Goal: Information Seeking & Learning: Learn about a topic

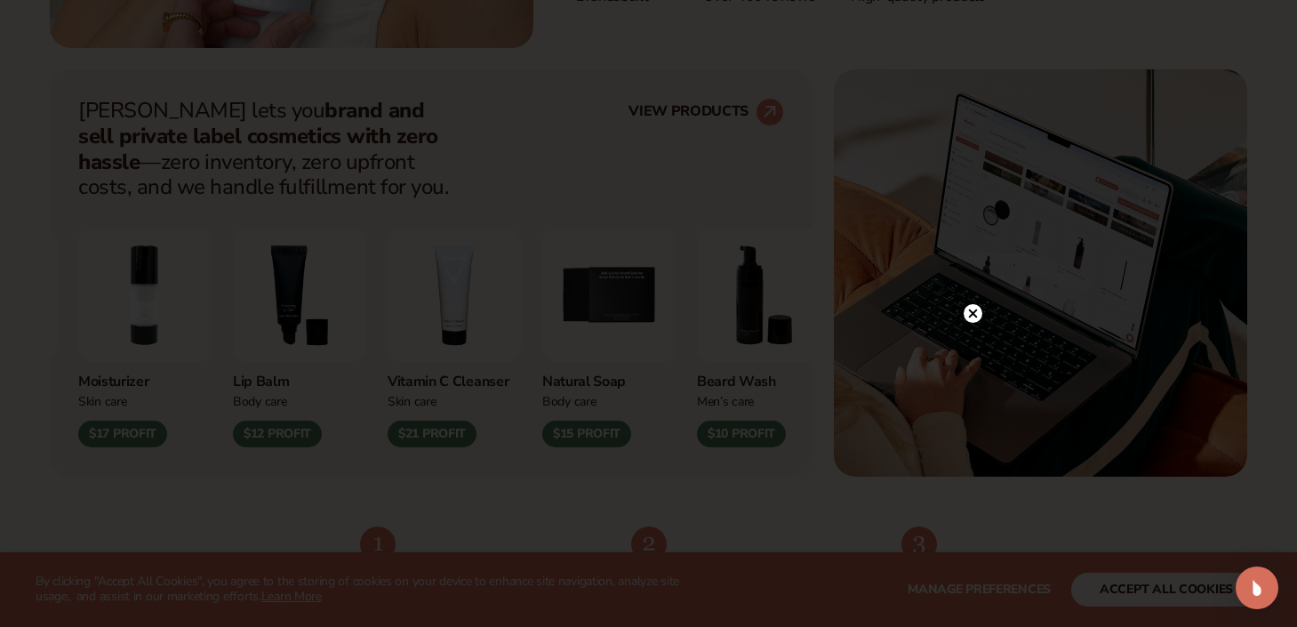
scroll to position [671, 0]
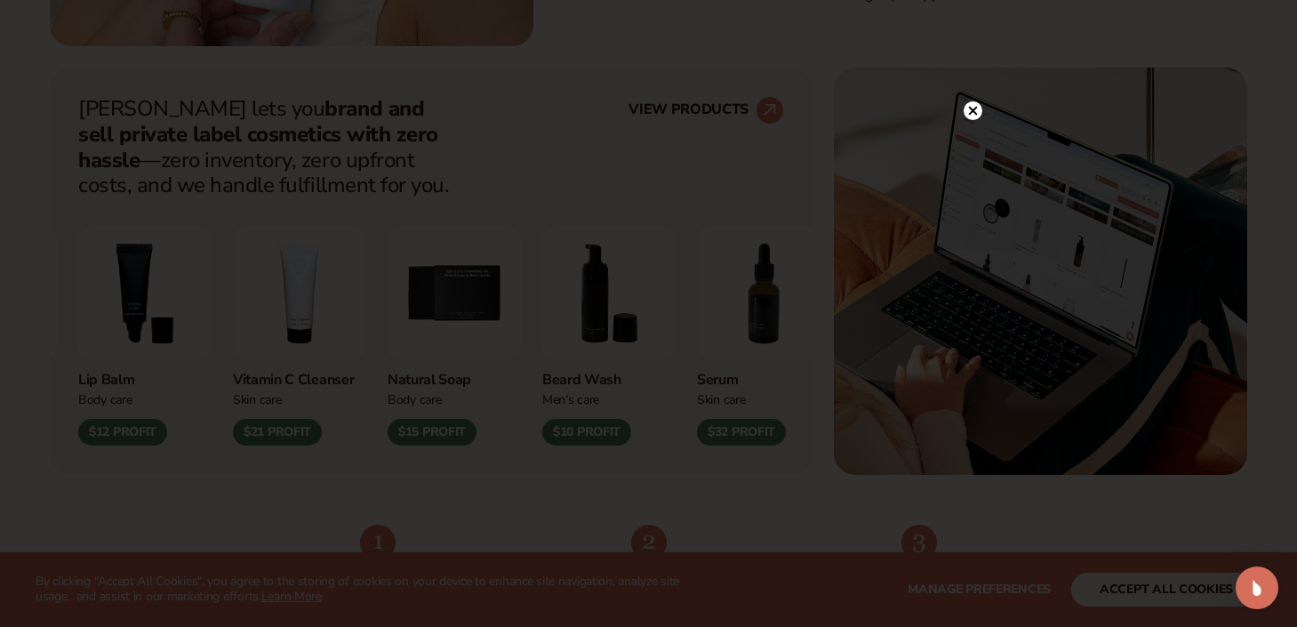
click at [973, 113] on icon at bounding box center [972, 111] width 9 height 9
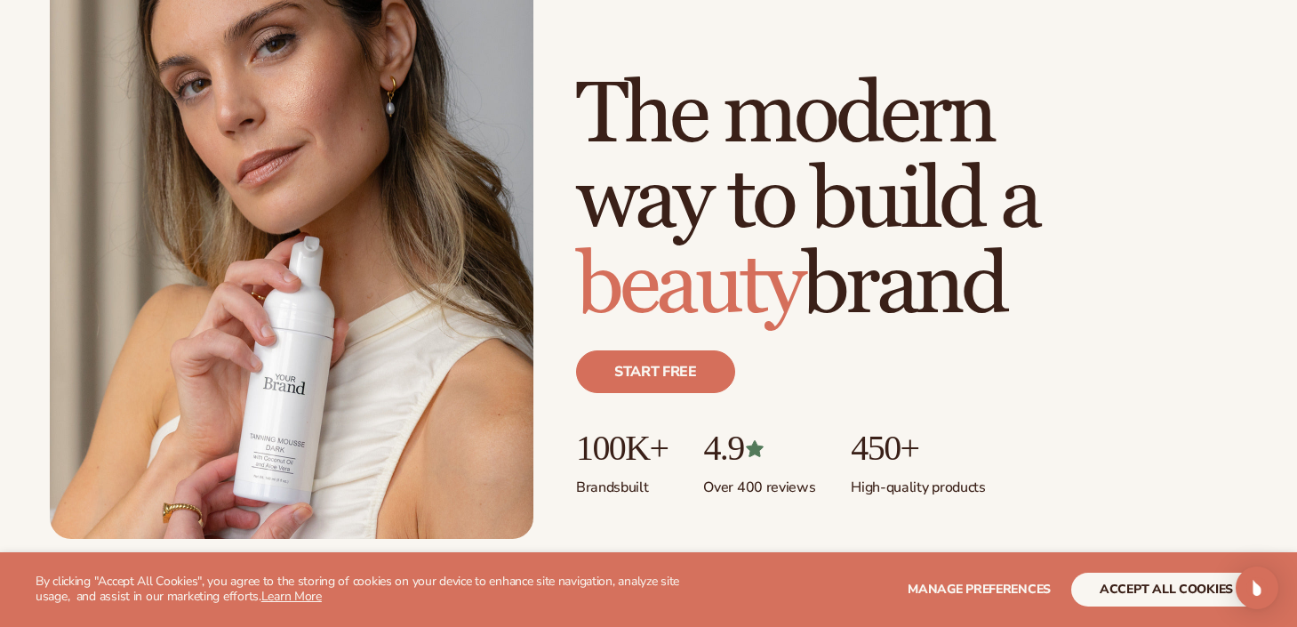
scroll to position [0, 0]
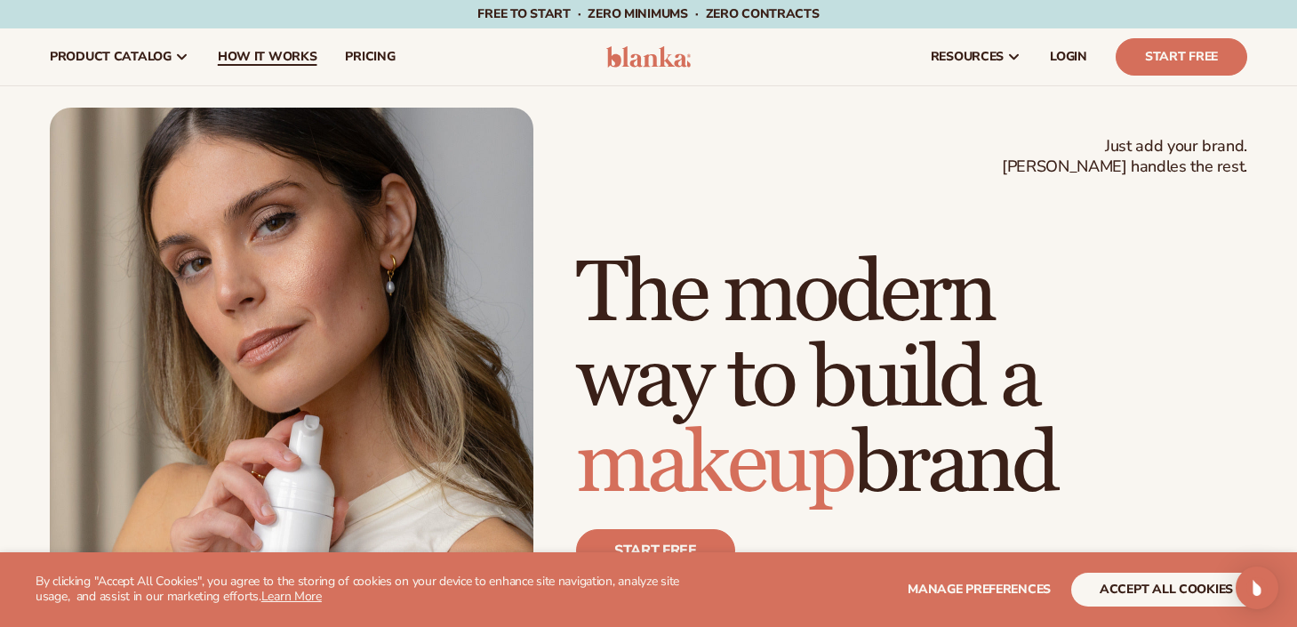
click at [250, 52] on span "How It Works" at bounding box center [268, 57] width 100 height 14
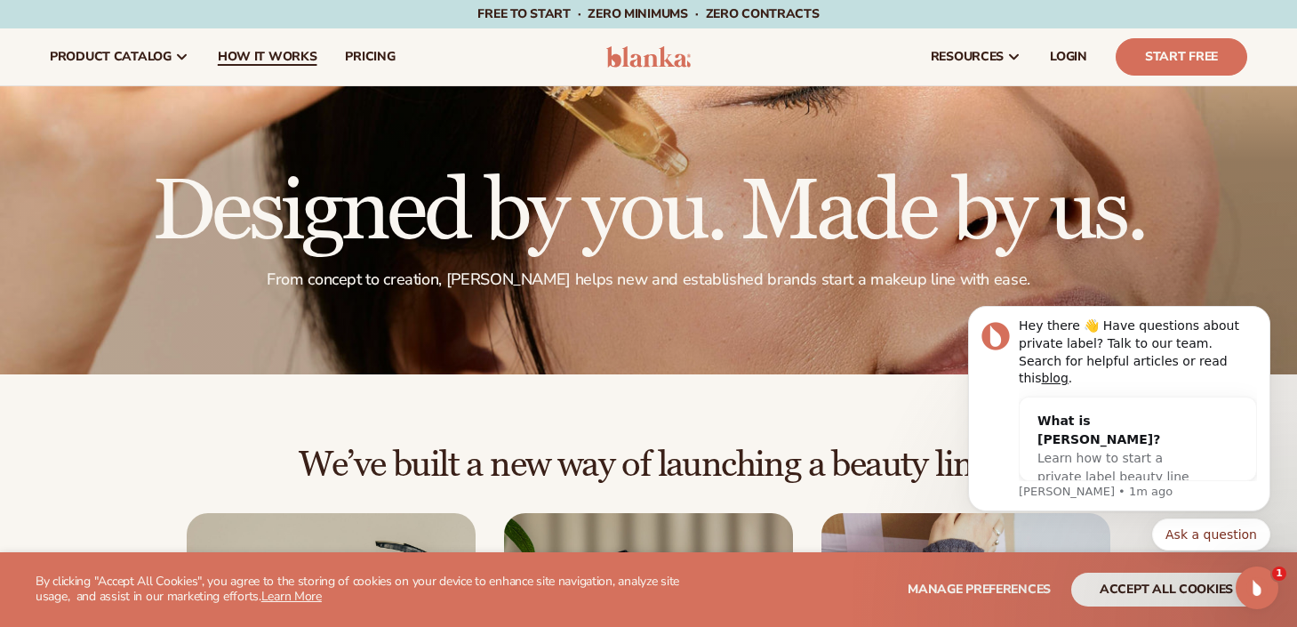
click at [285, 59] on span "How It Works" at bounding box center [268, 57] width 100 height 14
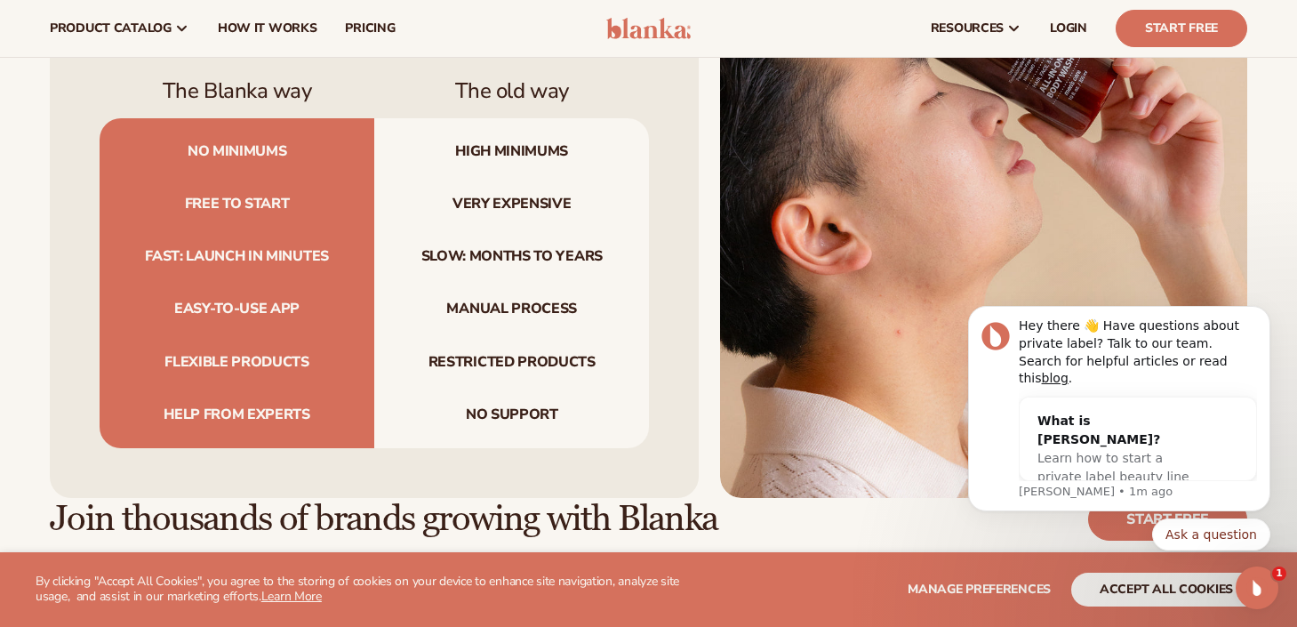
scroll to position [1749, 0]
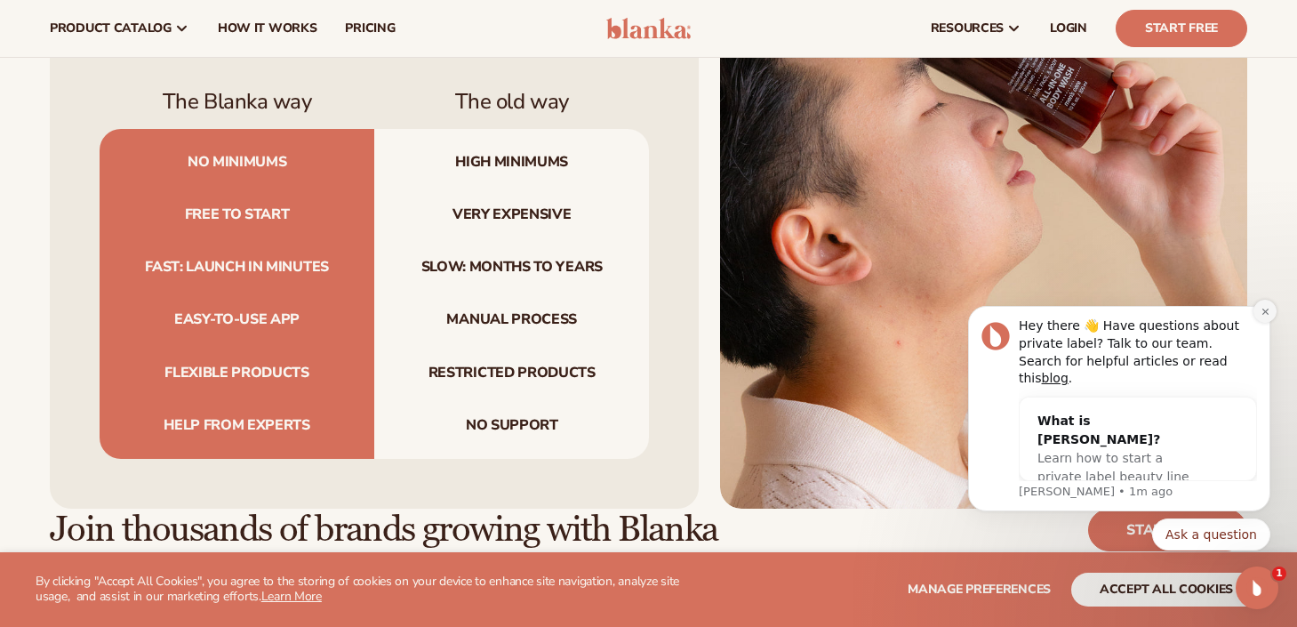
click at [1268, 316] on icon "Dismiss notification" at bounding box center [1266, 312] width 10 height 10
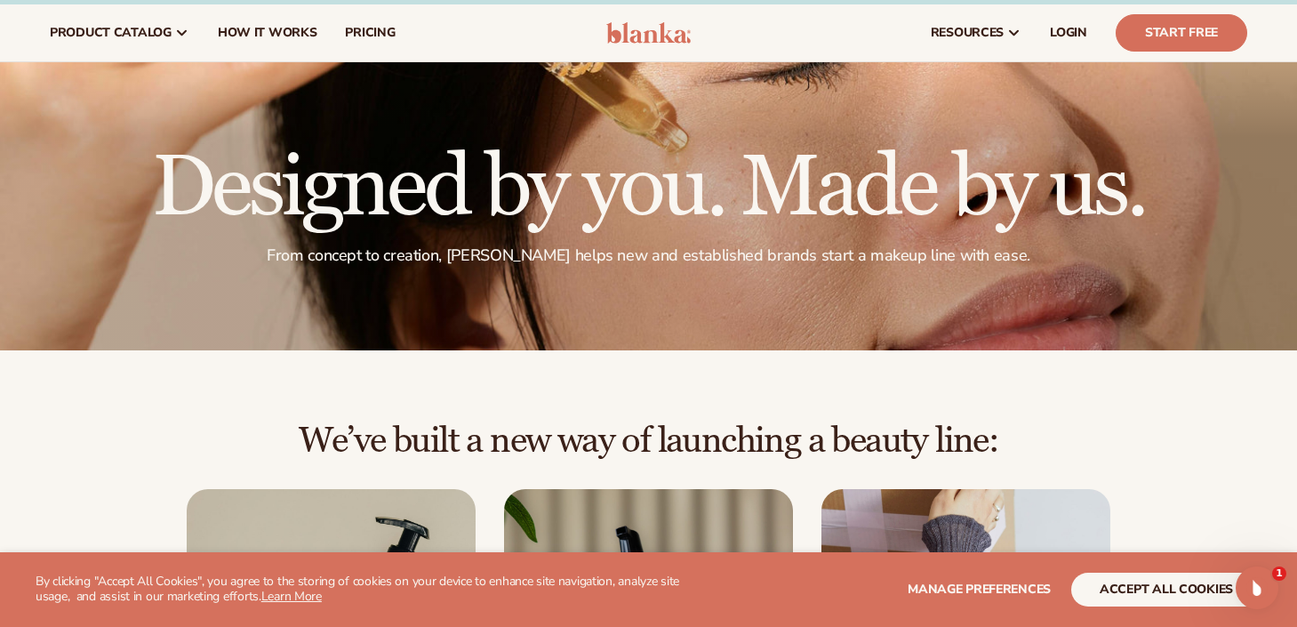
scroll to position [0, 0]
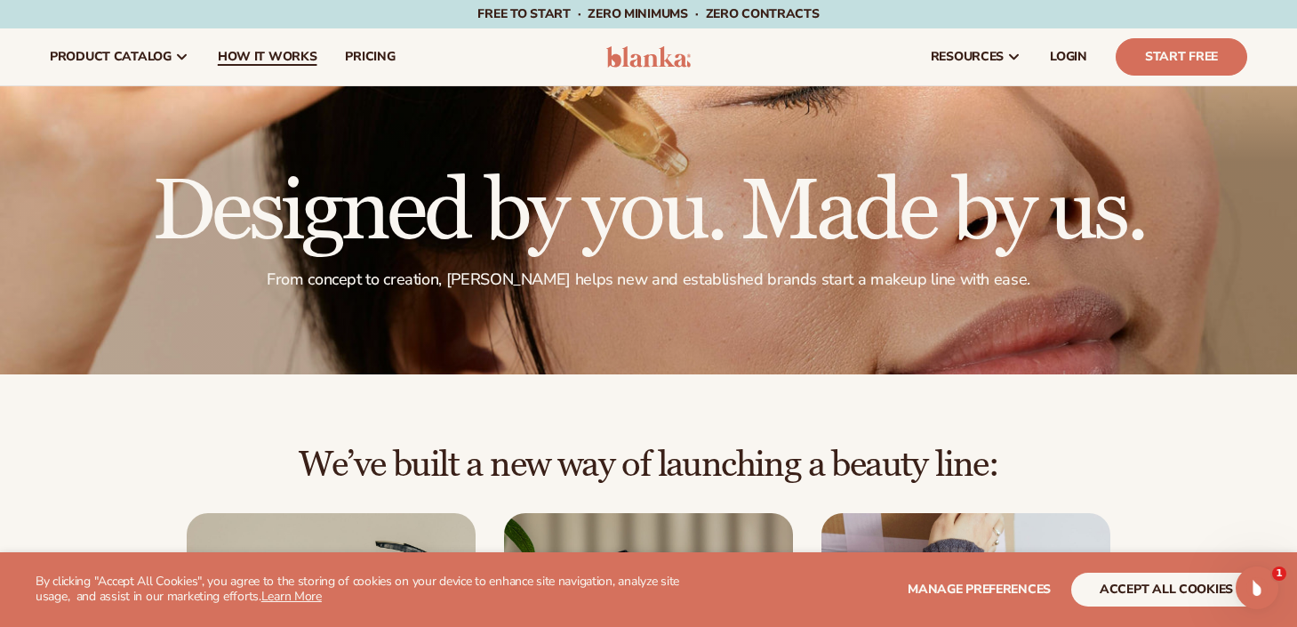
click at [268, 59] on span "How It Works" at bounding box center [268, 57] width 100 height 14
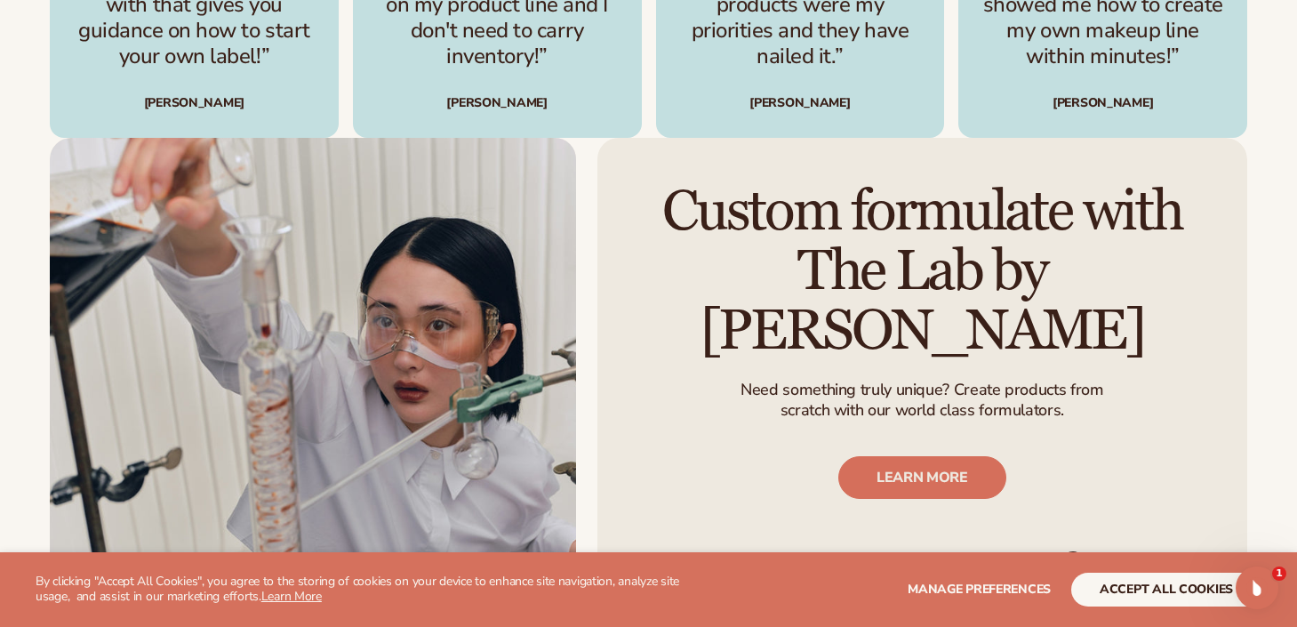
scroll to position [2639, 0]
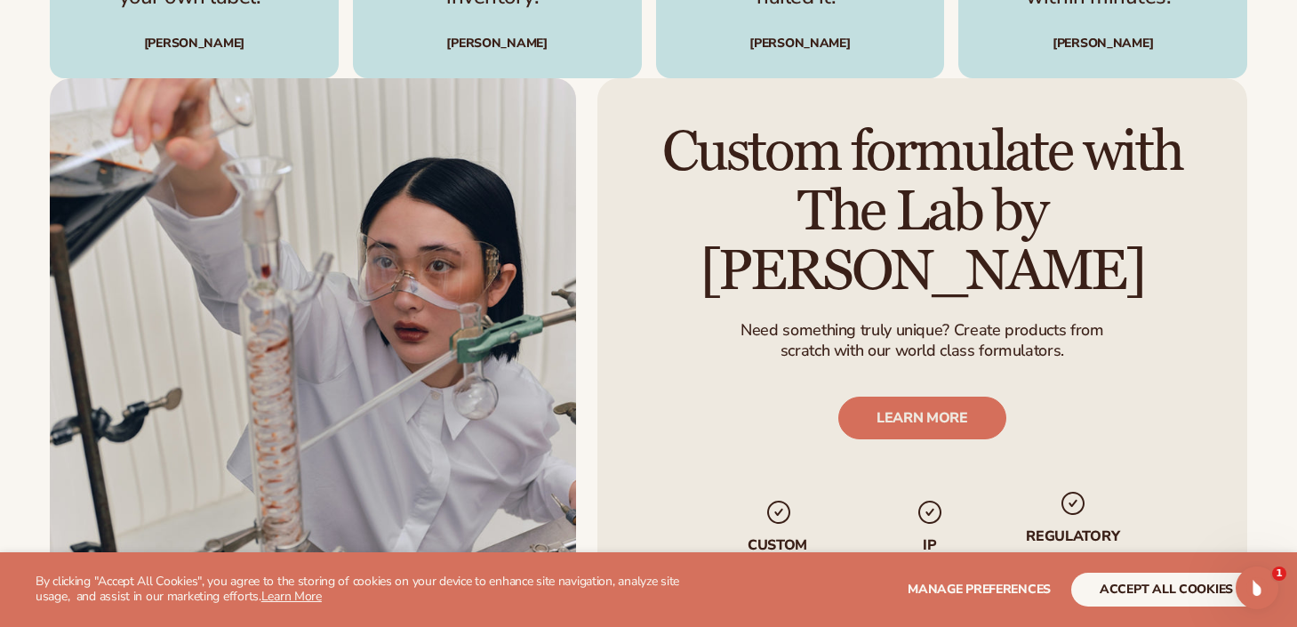
click at [482, 303] on img at bounding box center [313, 351] width 526 height 546
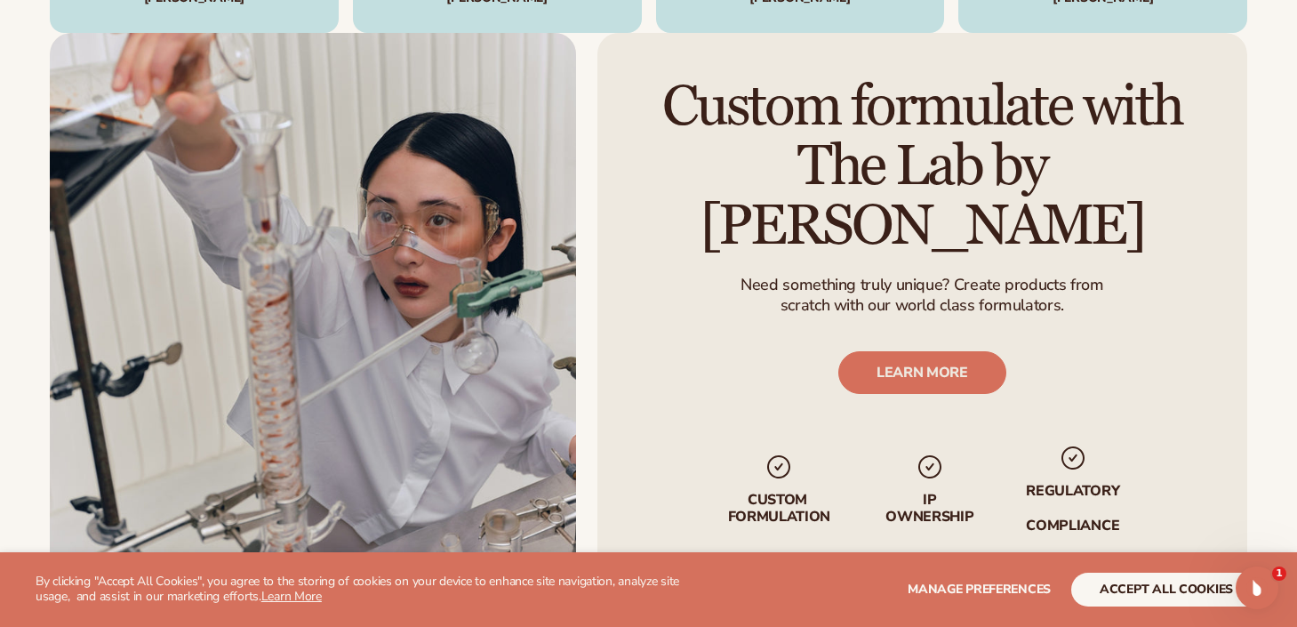
scroll to position [2691, 0]
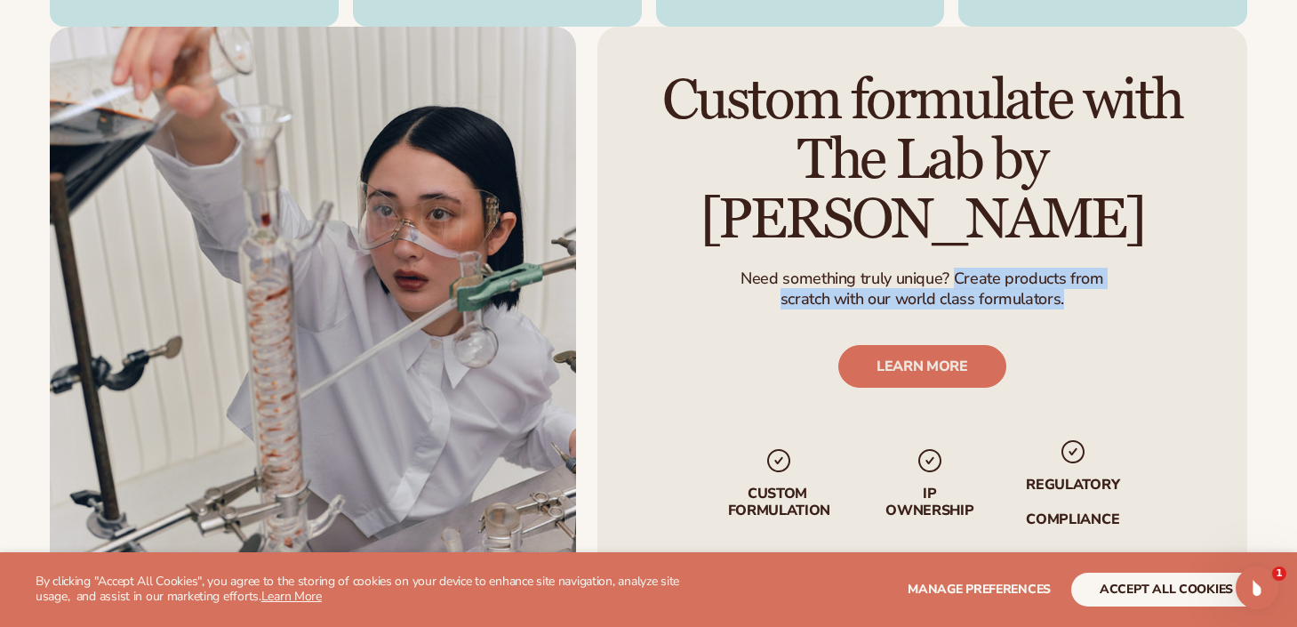
drag, startPoint x: 957, startPoint y: 241, endPoint x: 1074, endPoint y: 266, distance: 120.0
click at [1074, 268] on div "Need something truly unique? Create products from scratch with our world class …" at bounding box center [922, 293] width 363 height 51
click at [1021, 289] on p "scratch with our world class formulators." at bounding box center [922, 299] width 363 height 20
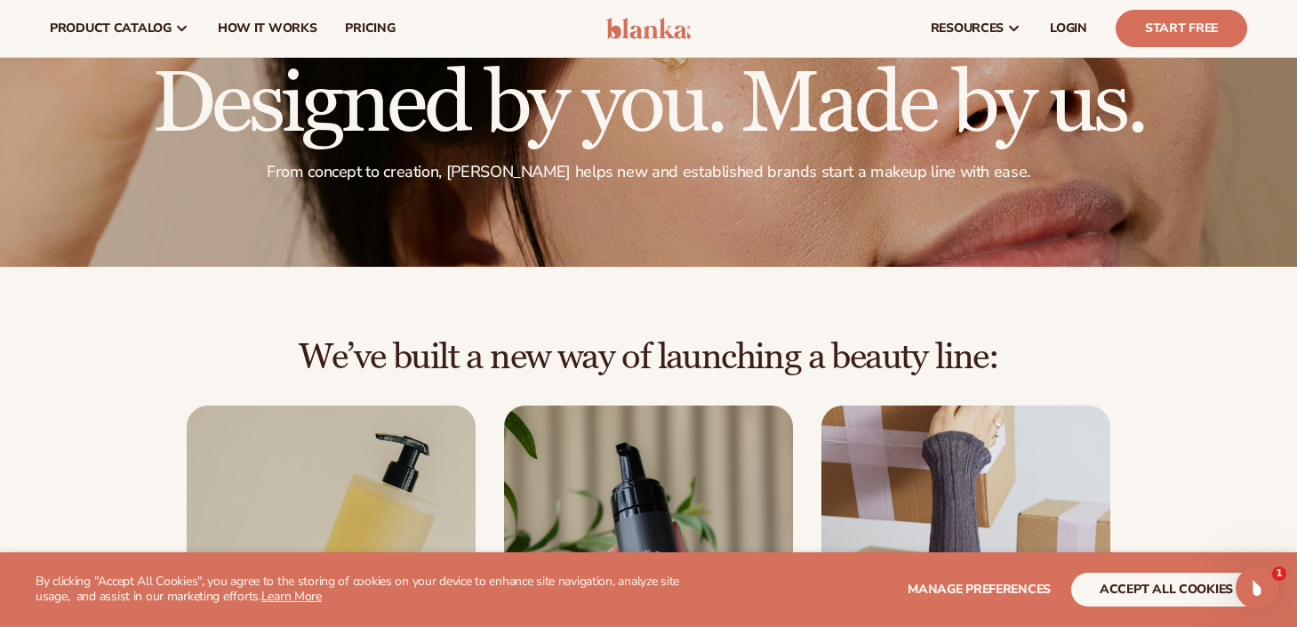
scroll to position [0, 0]
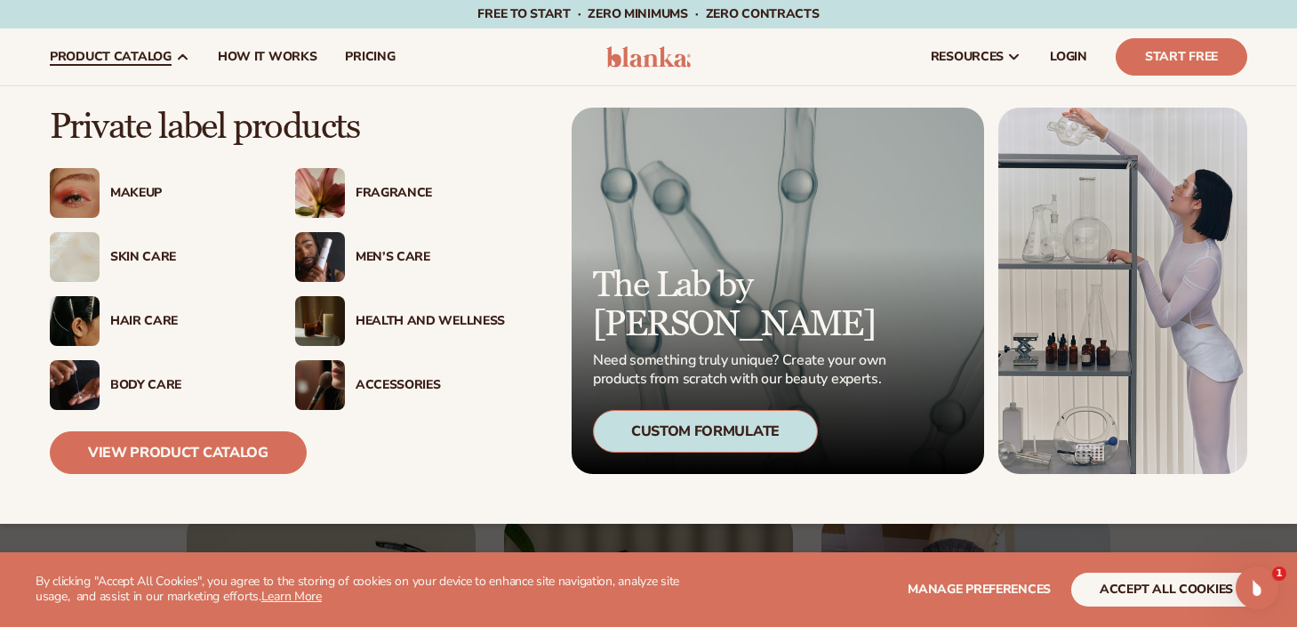
click at [142, 260] on div "Skin Care" at bounding box center [184, 257] width 149 height 15
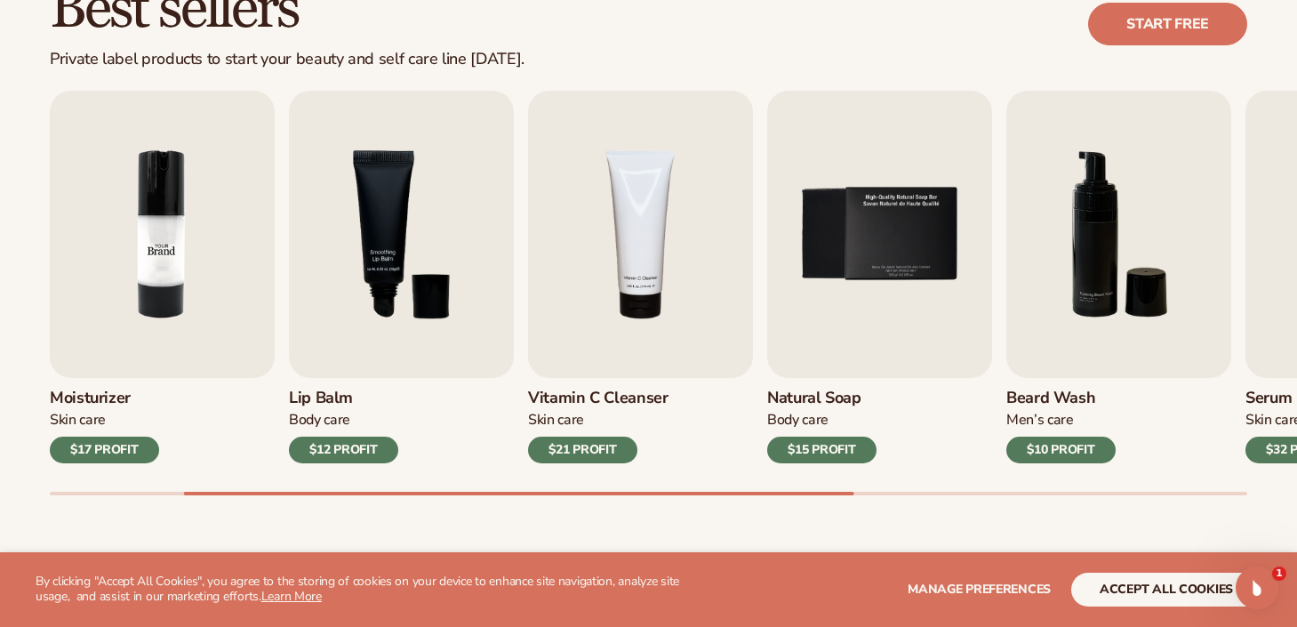
click at [157, 268] on img "2 / 9" at bounding box center [162, 234] width 225 height 287
click at [172, 284] on img "2 / 9" at bounding box center [162, 234] width 225 height 287
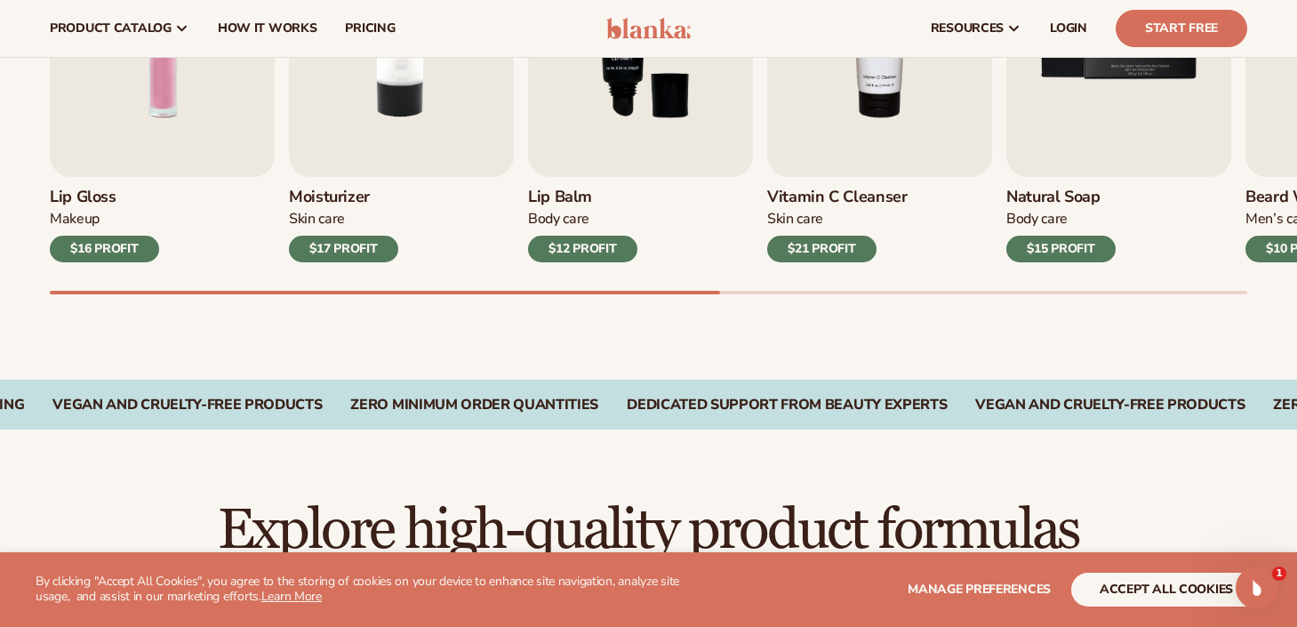
scroll to position [629, 0]
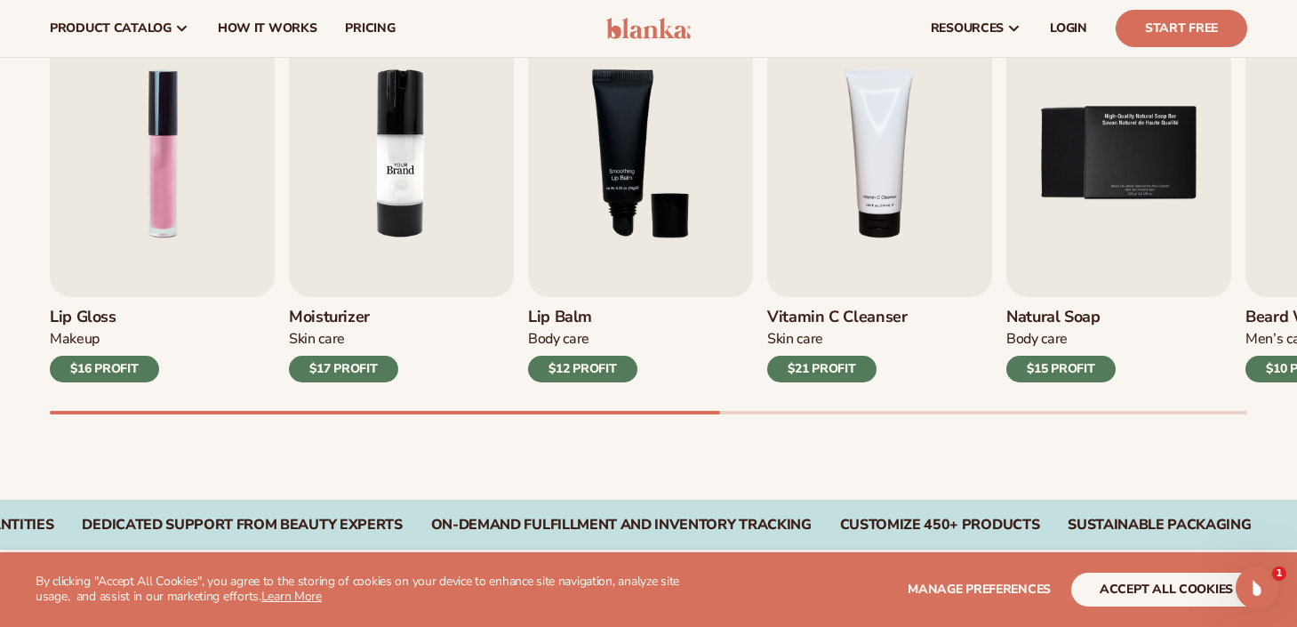
click at [407, 267] on img "2 / 9" at bounding box center [401, 153] width 225 height 287
click at [422, 189] on img "2 / 9" at bounding box center [401, 153] width 225 height 287
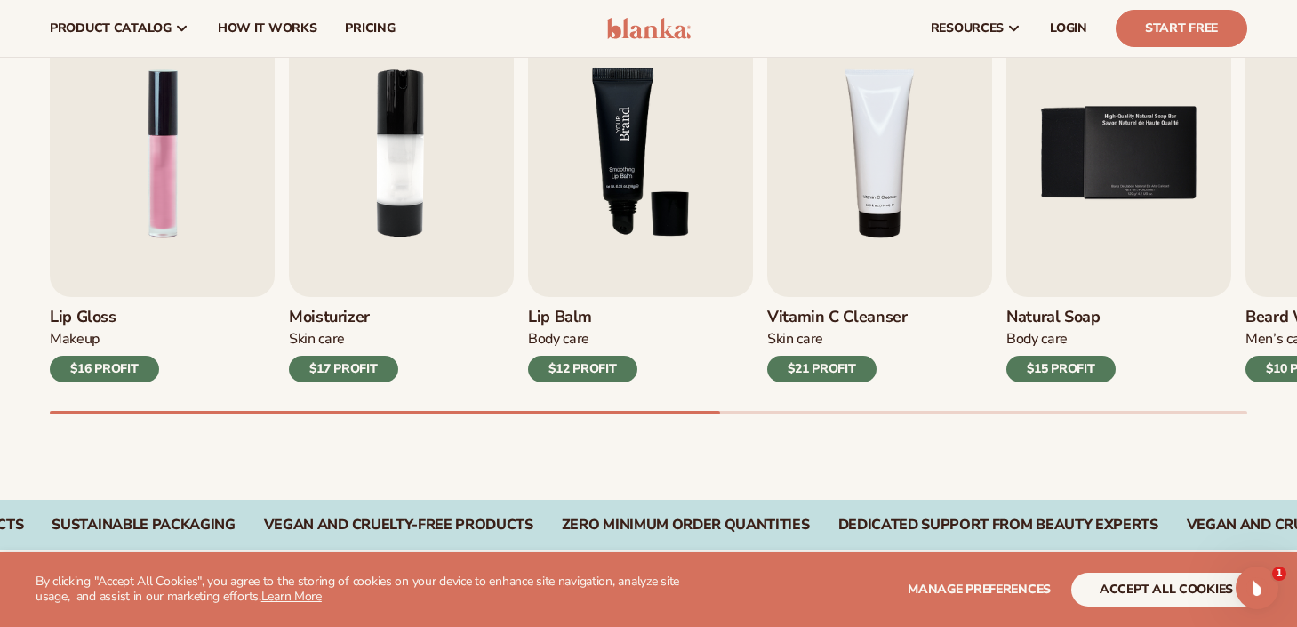
click at [612, 144] on img "3 / 9" at bounding box center [640, 153] width 225 height 287
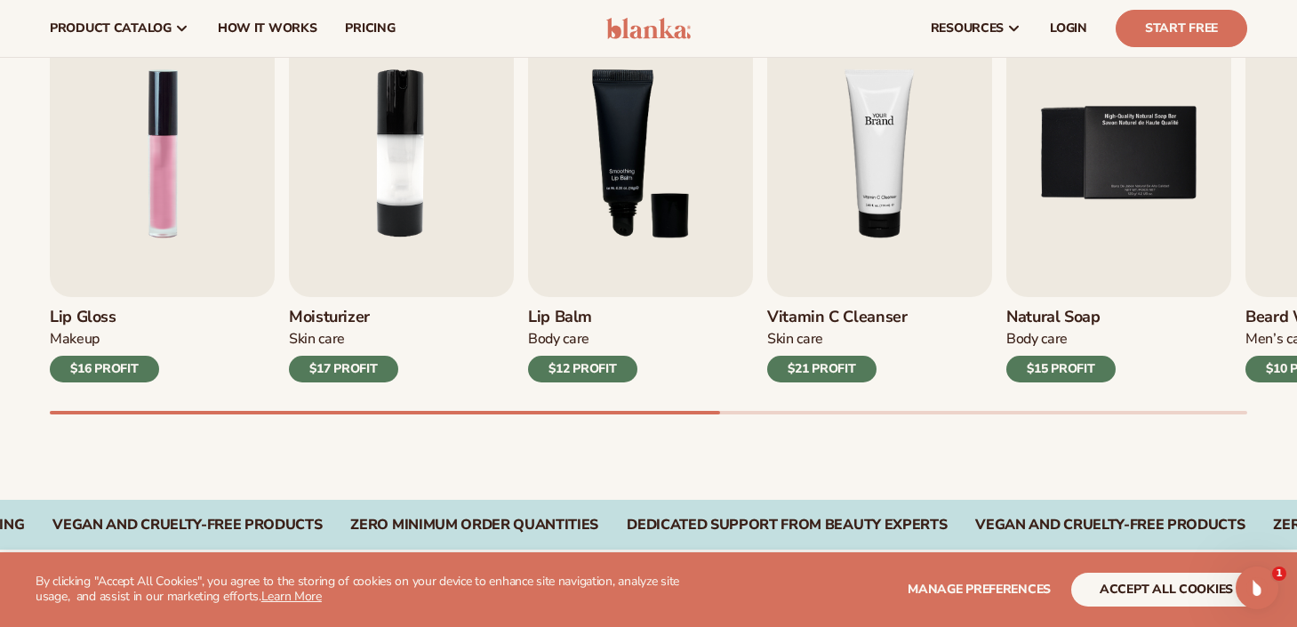
click at [812, 205] on img "4 / 9" at bounding box center [879, 153] width 225 height 287
click at [879, 208] on img "4 / 9" at bounding box center [879, 153] width 225 height 287
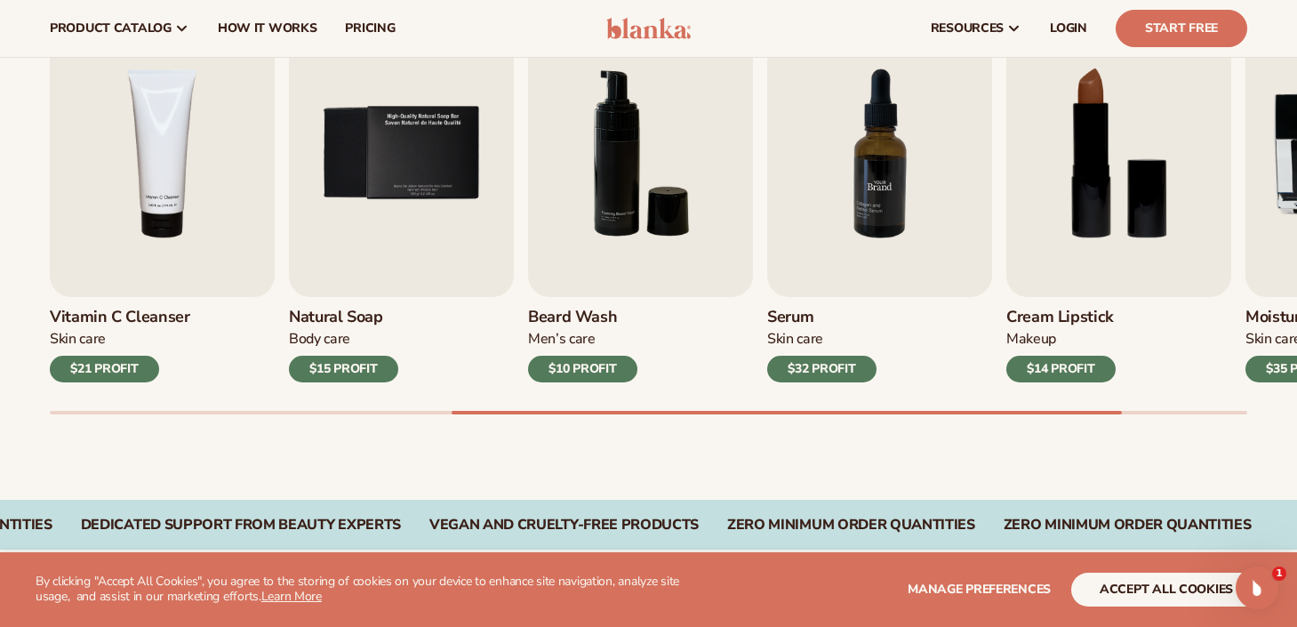
click at [869, 196] on img "7 / 9" at bounding box center [879, 153] width 225 height 287
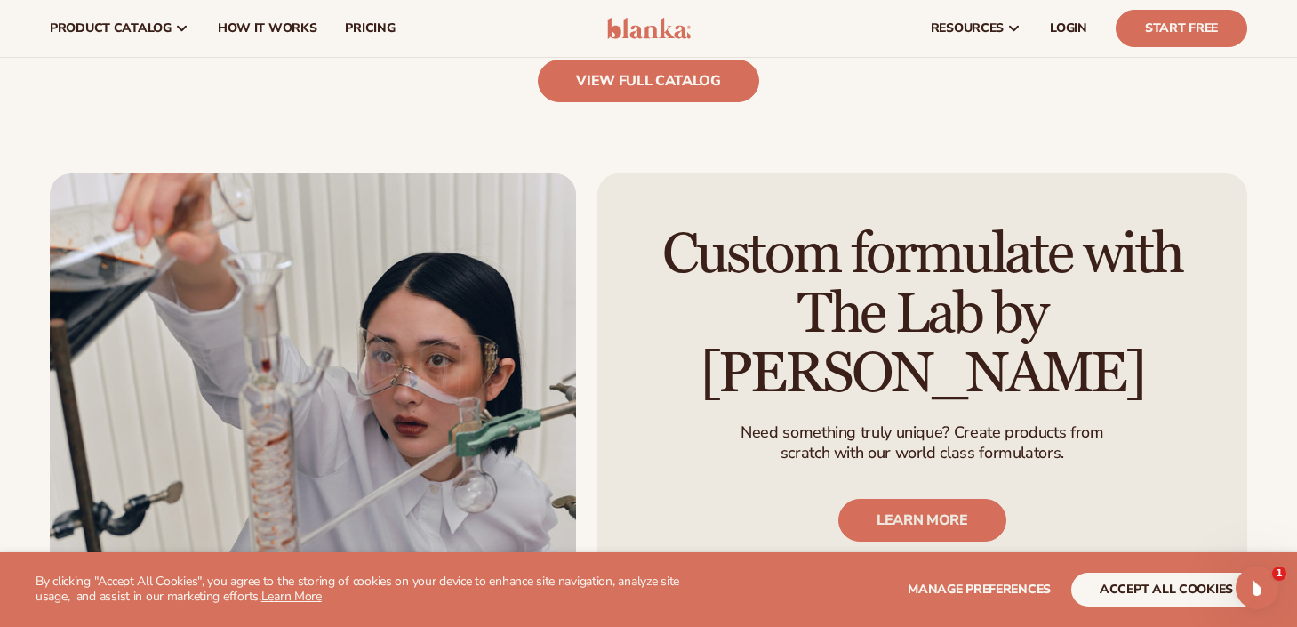
scroll to position [1999, 0]
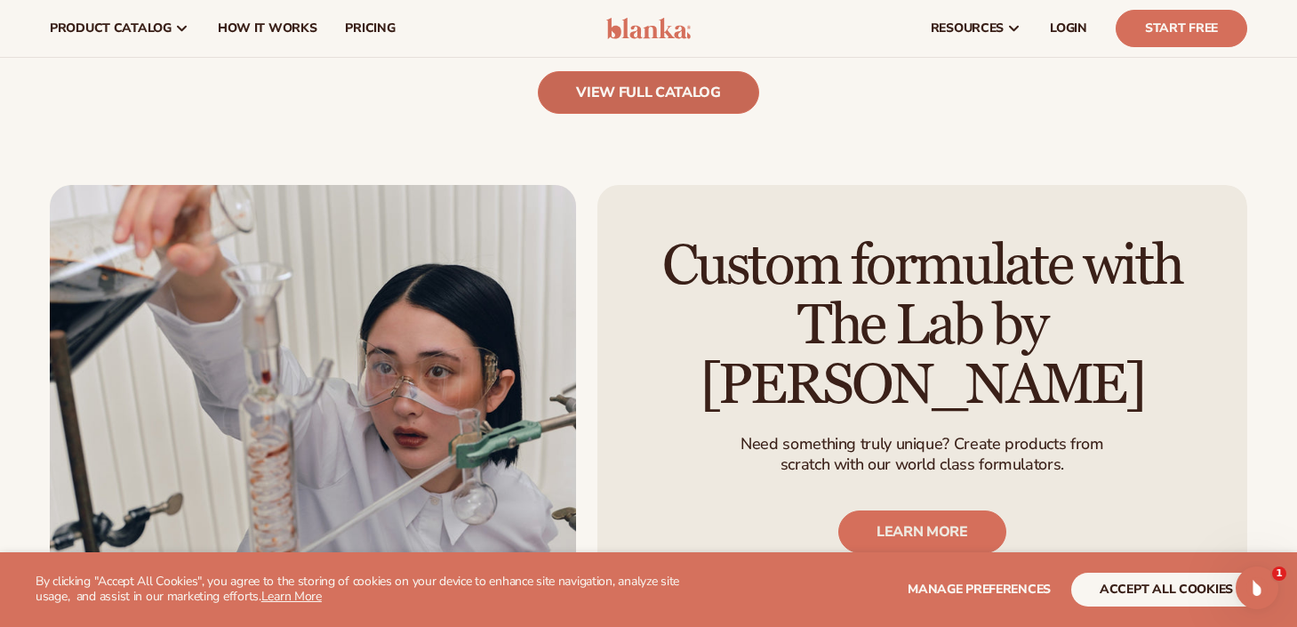
click at [641, 100] on link "view full catalog" at bounding box center [648, 92] width 221 height 43
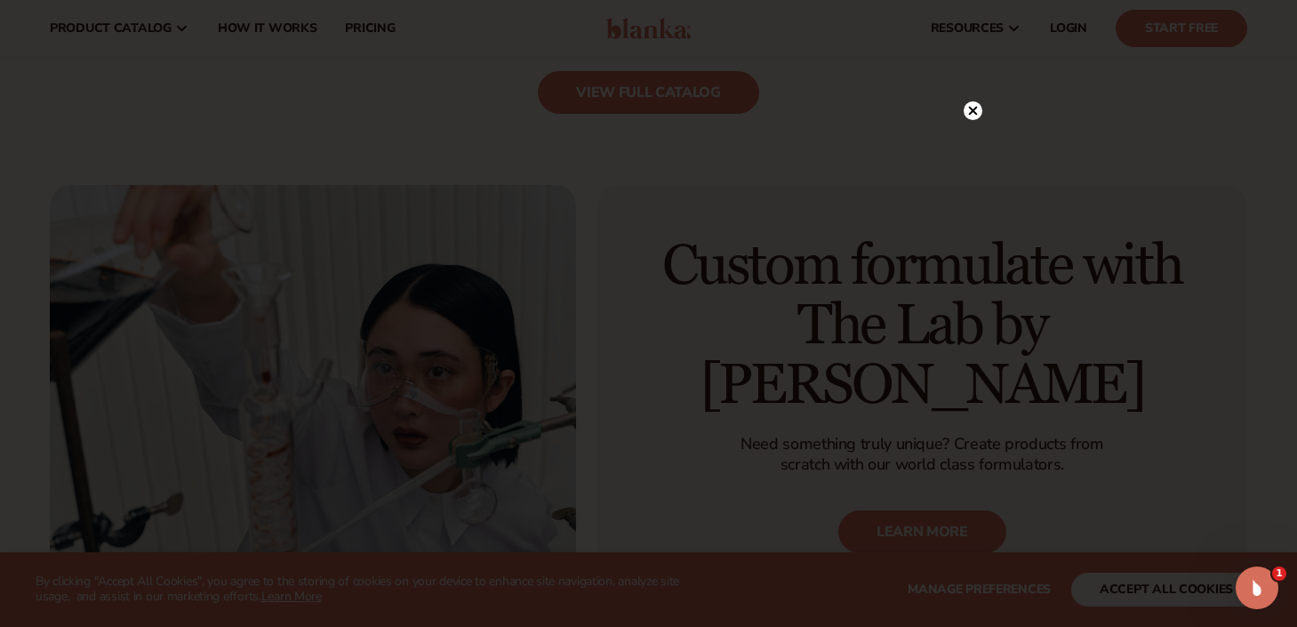
click at [972, 110] on icon at bounding box center [972, 111] width 9 height 9
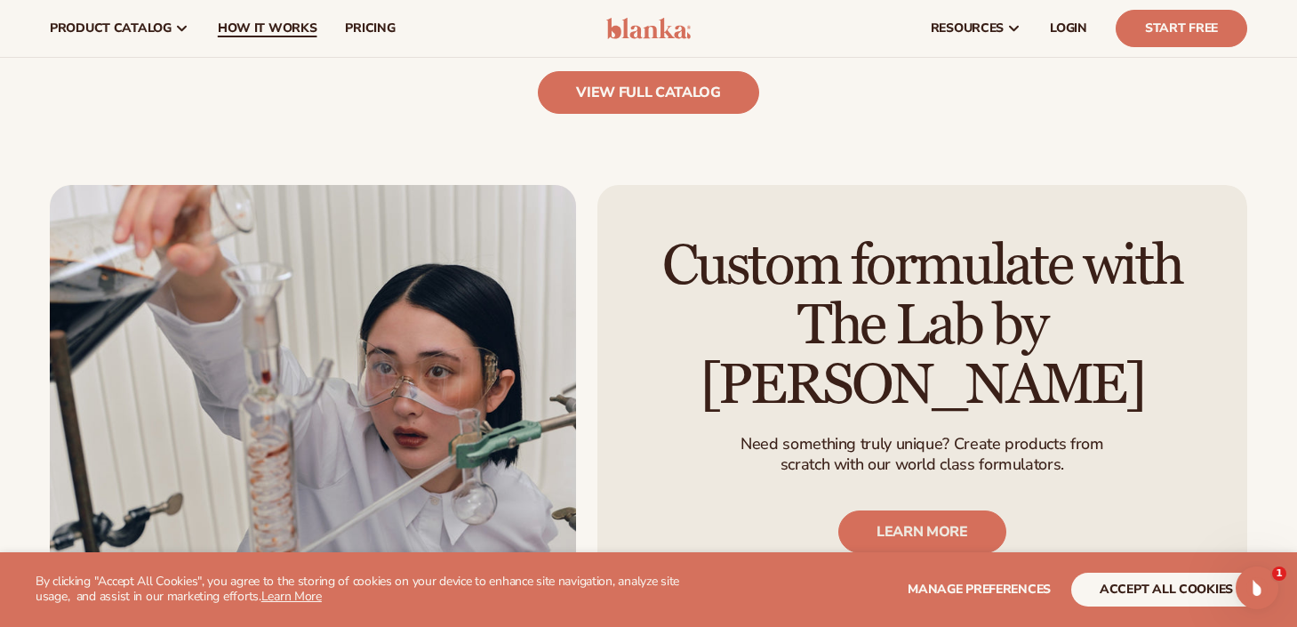
click at [259, 24] on span "How It Works" at bounding box center [268, 28] width 100 height 14
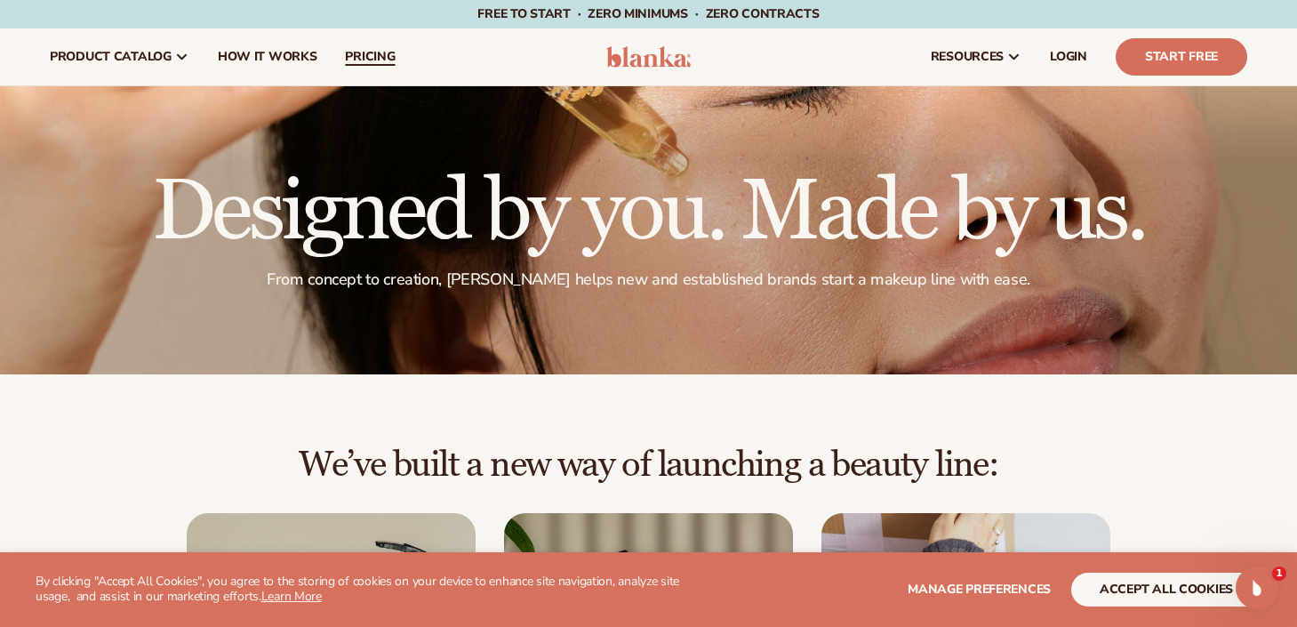
click at [372, 62] on span "pricing" at bounding box center [370, 57] width 50 height 14
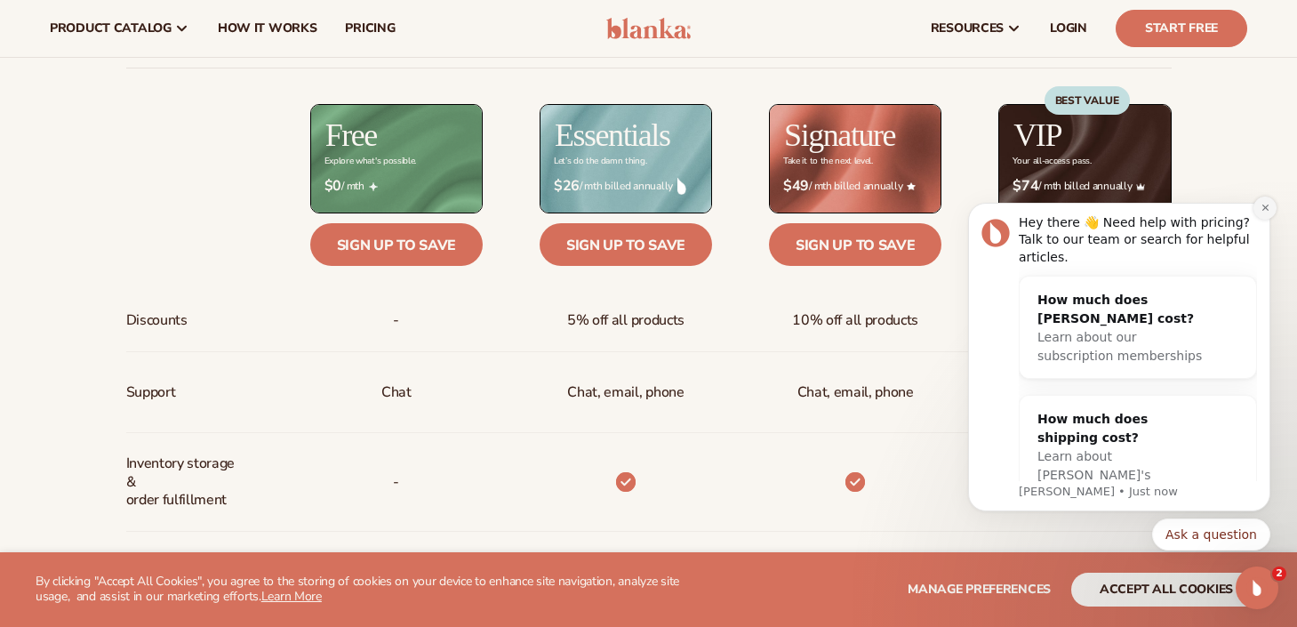
click at [1258, 206] on button "Dismiss notification" at bounding box center [1265, 207] width 23 height 23
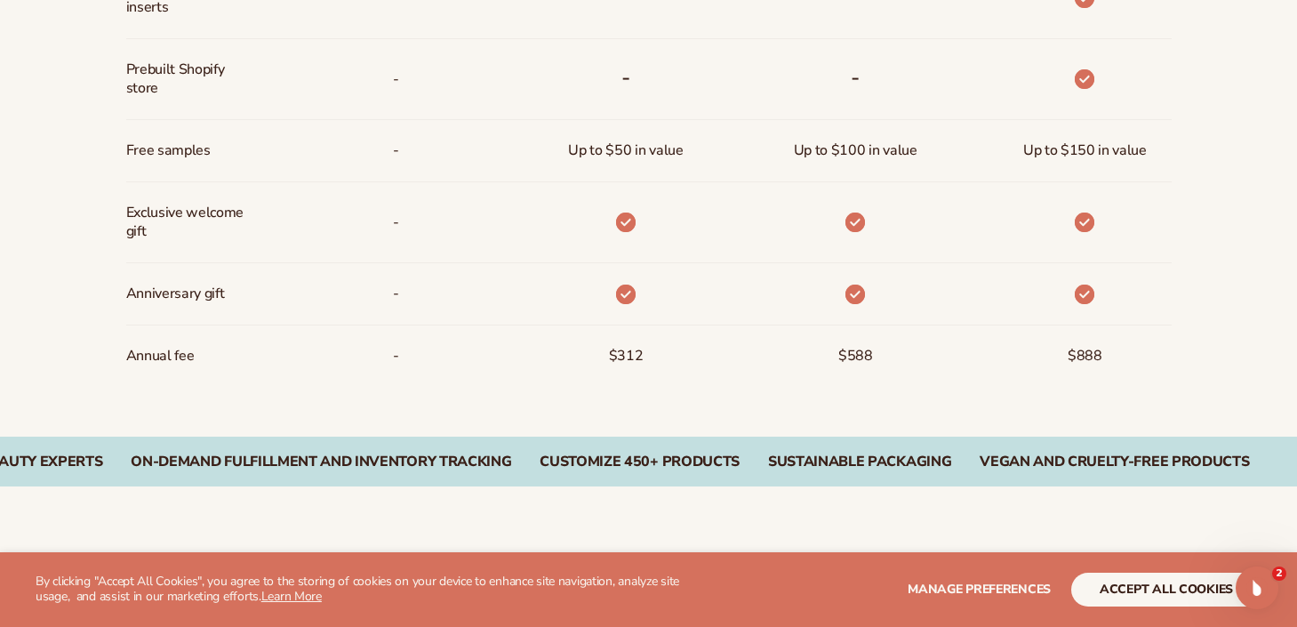
scroll to position [1429, 0]
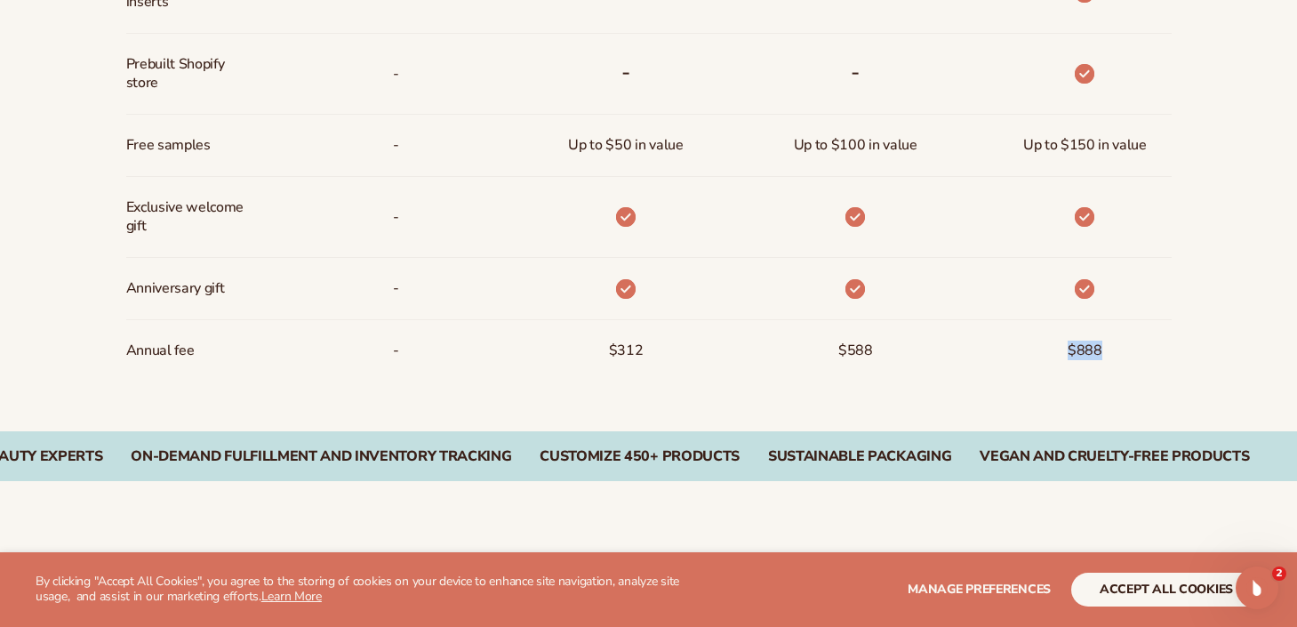
drag, startPoint x: 1070, startPoint y: 350, endPoint x: 1121, endPoint y: 350, distance: 50.7
click at [1121, 350] on div "$888" at bounding box center [1055, 350] width 229 height 61
click at [1094, 346] on span "$888" at bounding box center [1085, 350] width 35 height 33
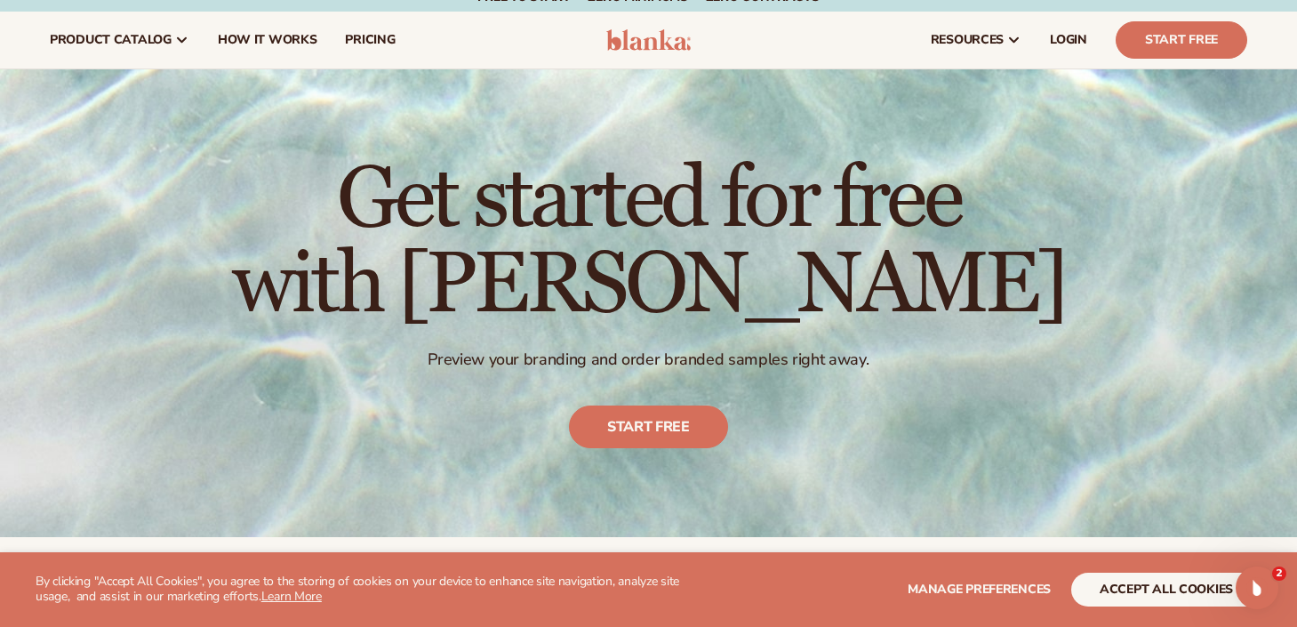
scroll to position [0, 0]
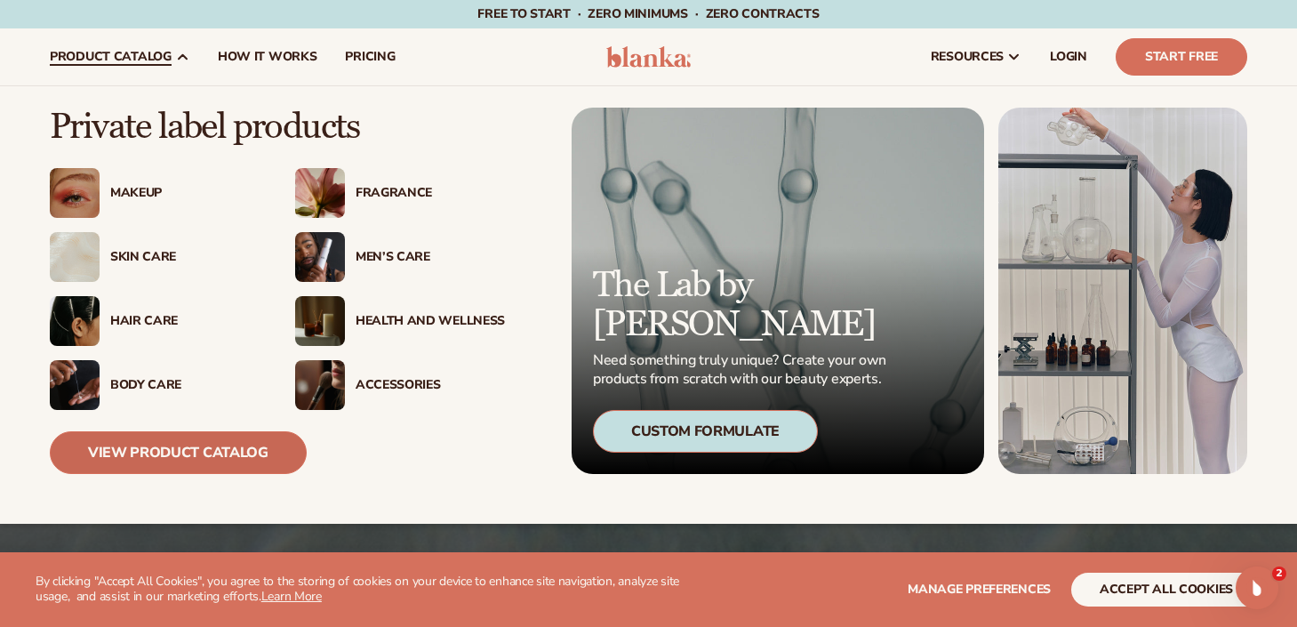
click at [212, 445] on link "View Product Catalog" at bounding box center [178, 452] width 257 height 43
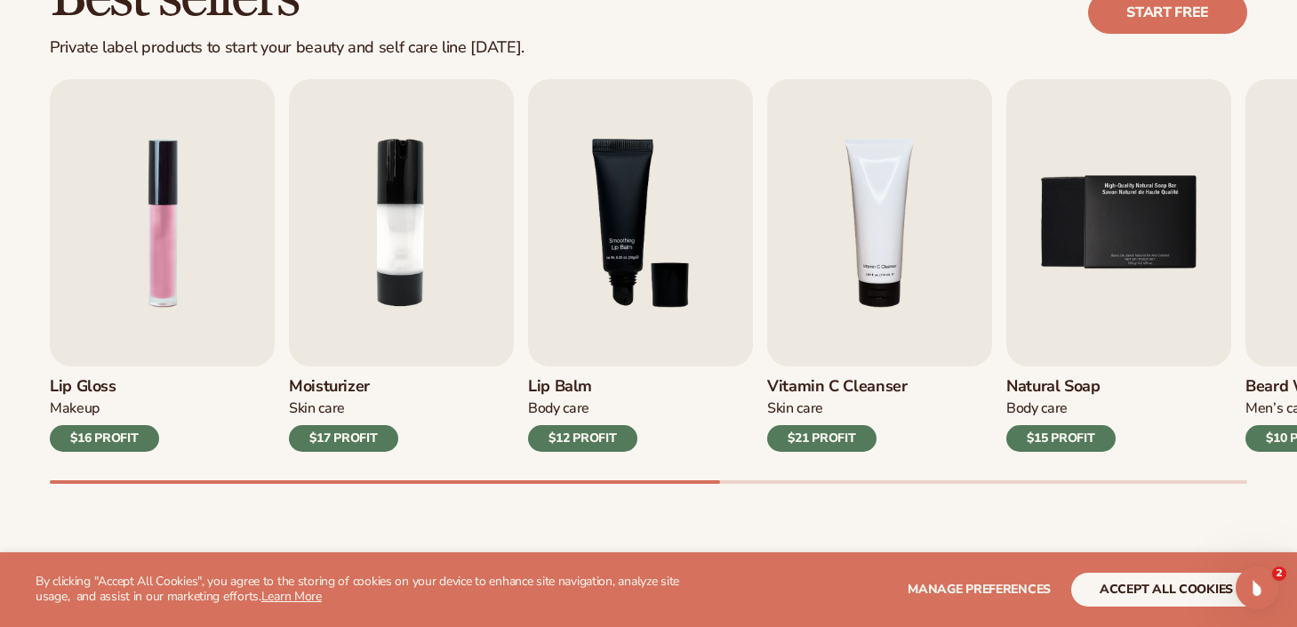
scroll to position [564, 0]
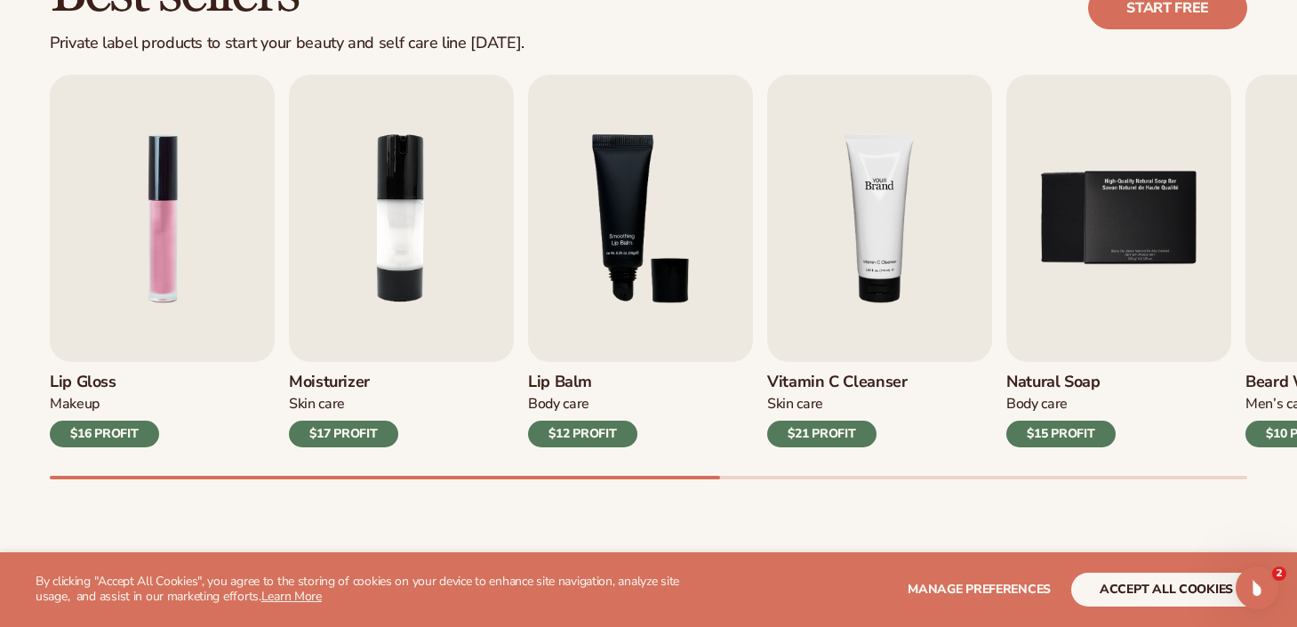
click at [846, 188] on img "4 / 9" at bounding box center [879, 218] width 225 height 287
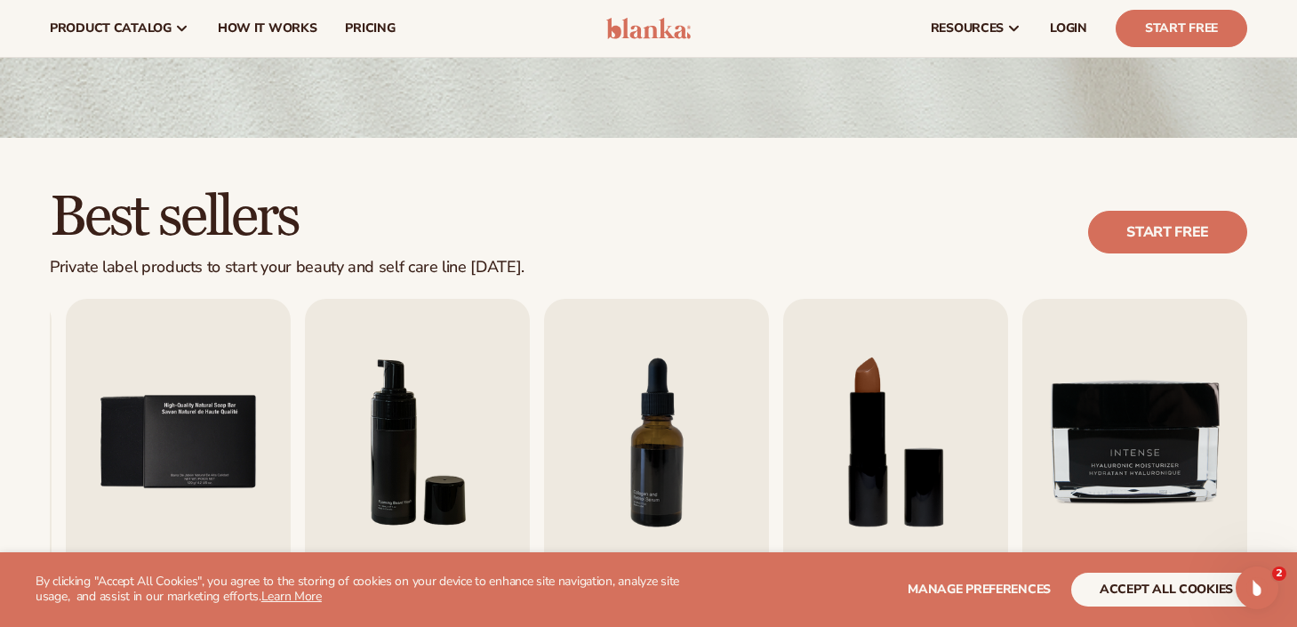
scroll to position [0, 0]
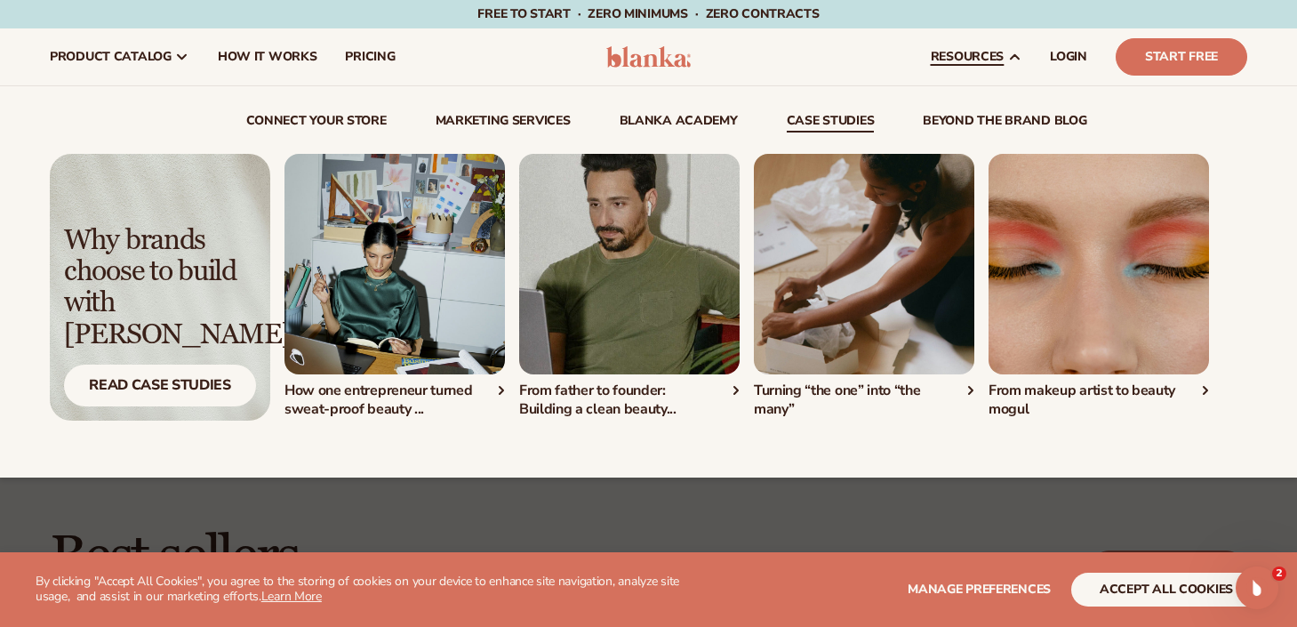
click at [806, 119] on link "case studies" at bounding box center [831, 124] width 88 height 18
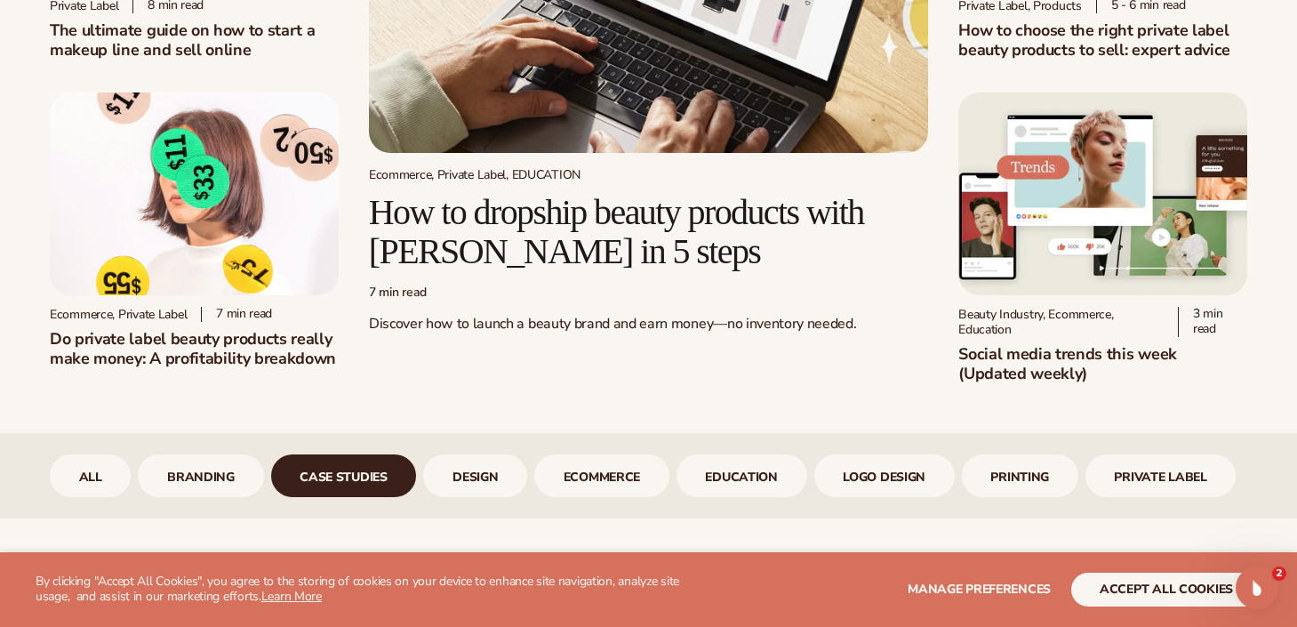
scroll to position [325, 0]
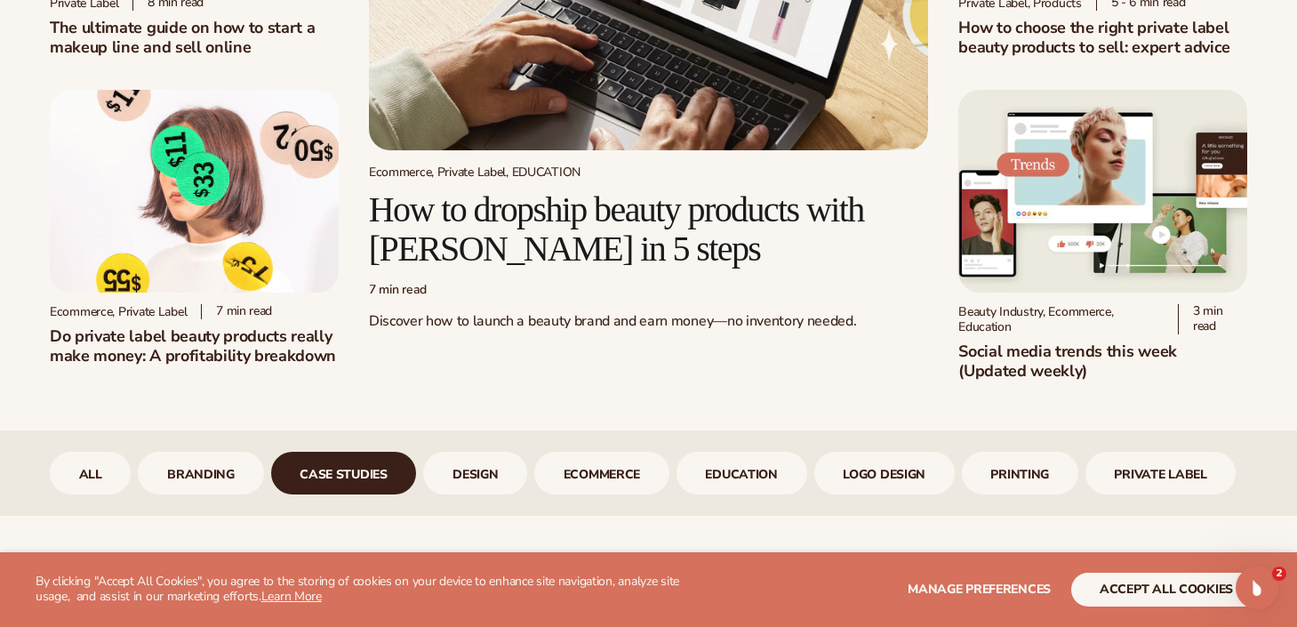
click at [544, 226] on h2 "How to dropship beauty products with [PERSON_NAME] in 5 steps" at bounding box center [648, 229] width 559 height 78
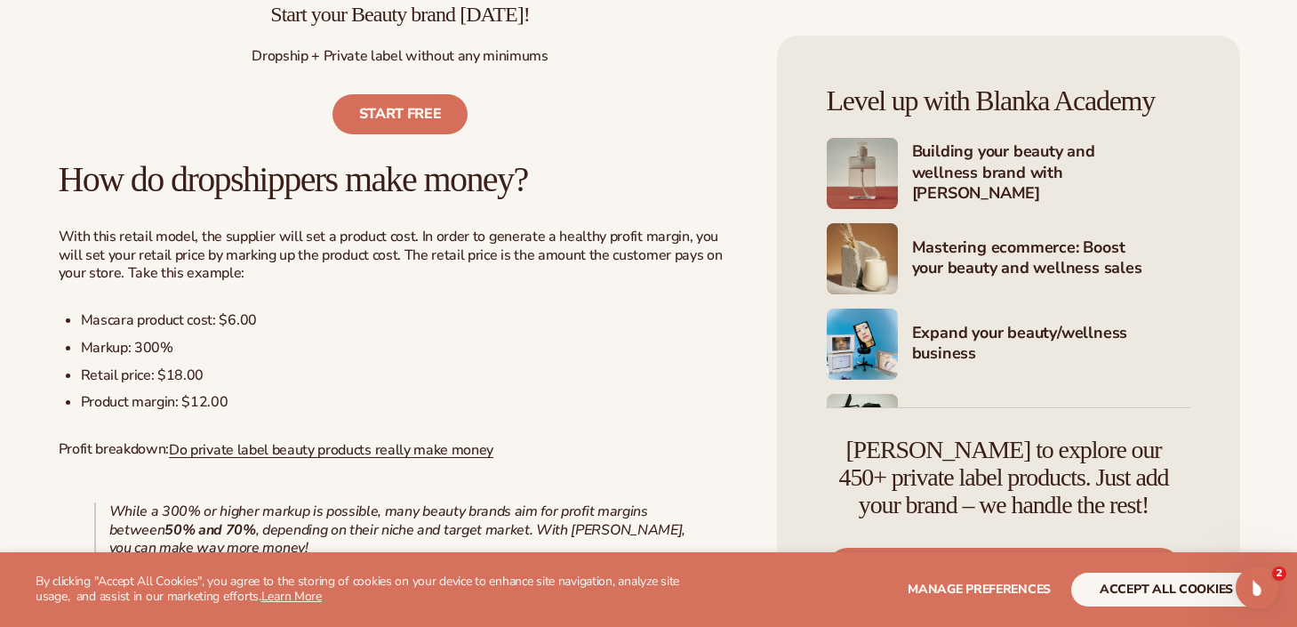
scroll to position [1450, 0]
